Goal: Transaction & Acquisition: Purchase product/service

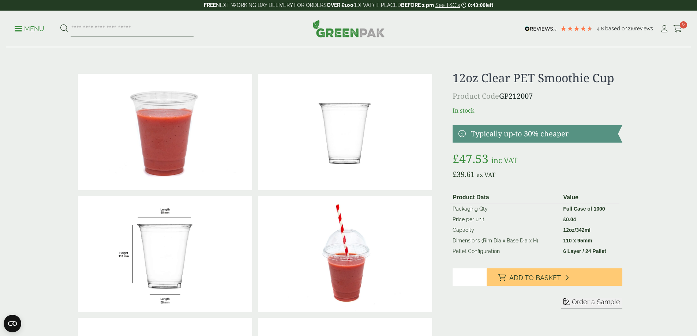
drag, startPoint x: 464, startPoint y: 276, endPoint x: 453, endPoint y: 274, distance: 11.5
click at [453, 274] on input "*" at bounding box center [470, 278] width 34 height 18
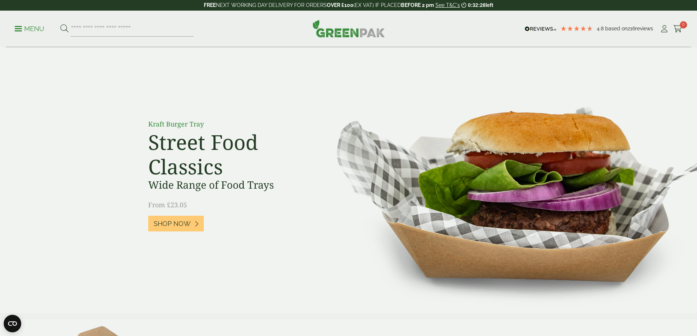
click at [18, 30] on link "Menu" at bounding box center [30, 28] width 30 height 7
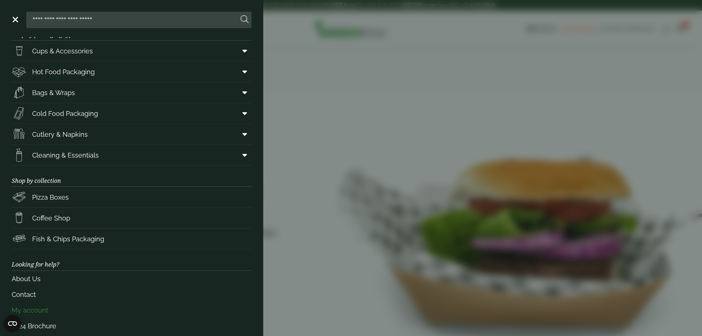
scroll to position [27, 0]
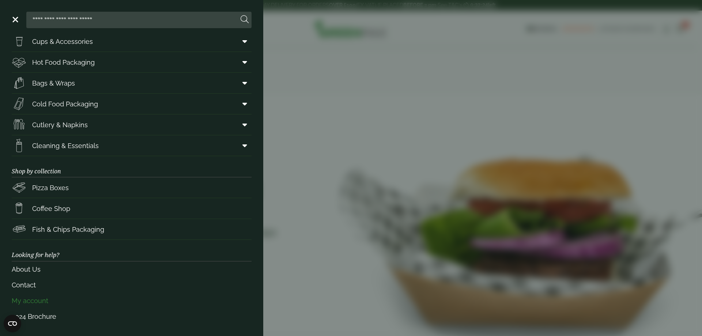
click at [38, 300] on link "My account" at bounding box center [132, 301] width 240 height 16
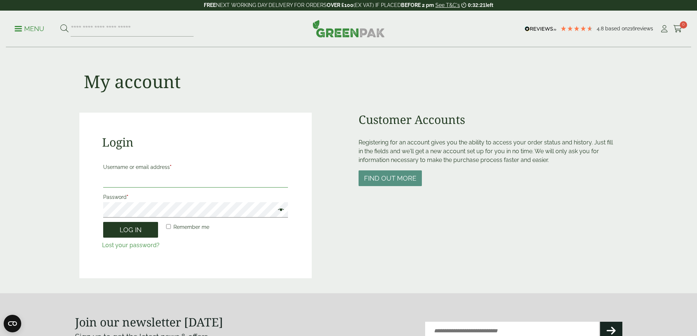
type input "**********"
click at [137, 229] on button "Log in" at bounding box center [130, 230] width 55 height 16
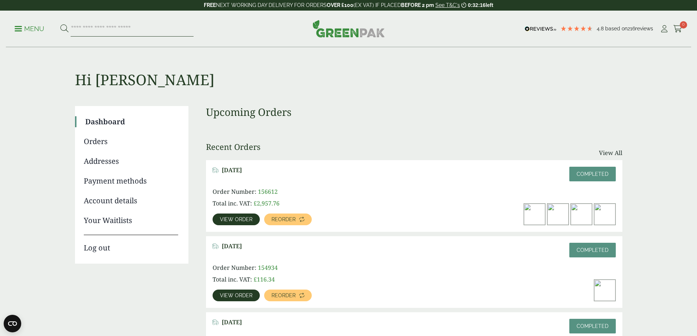
click at [147, 33] on input "search" at bounding box center [132, 28] width 123 height 15
type input "********"
click at [60, 24] on button at bounding box center [64, 29] width 8 height 10
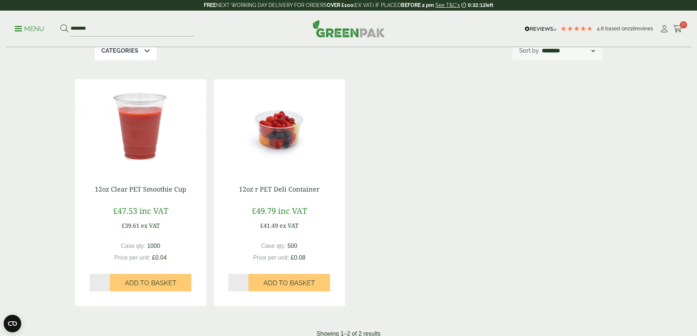
scroll to position [110, 0]
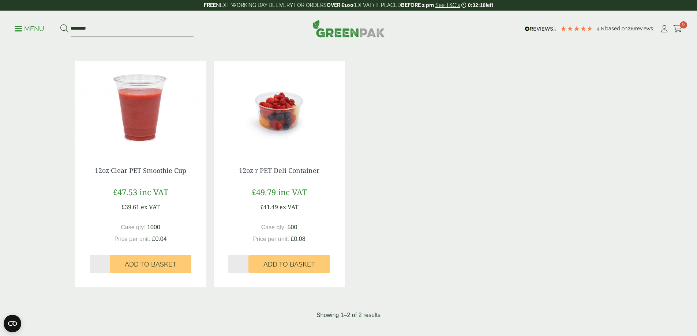
click at [135, 157] on div "12oz Clear PET Smoothie Cup £47.53 inc VAT £39.61 ex VAT Case qty: 1000 Price p…" at bounding box center [140, 220] width 131 height 136
click at [137, 185] on div "12oz Clear PET Smoothie Cup £47.53 inc VAT £39.61 ex VAT Case qty: 1000 Price p…" at bounding box center [140, 220] width 131 height 136
click at [139, 171] on link "12oz Clear PET Smoothie Cup" at bounding box center [140, 170] width 91 height 9
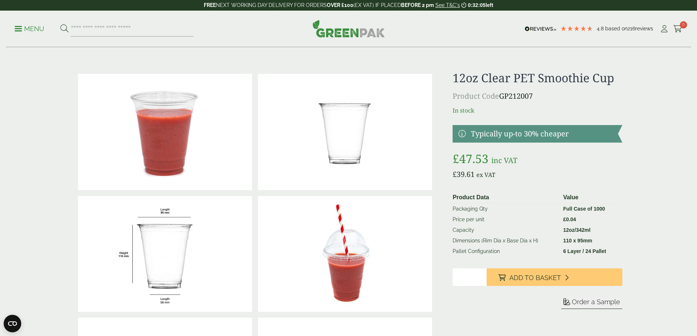
scroll to position [73, 0]
